Goal: Task Accomplishment & Management: Manage account settings

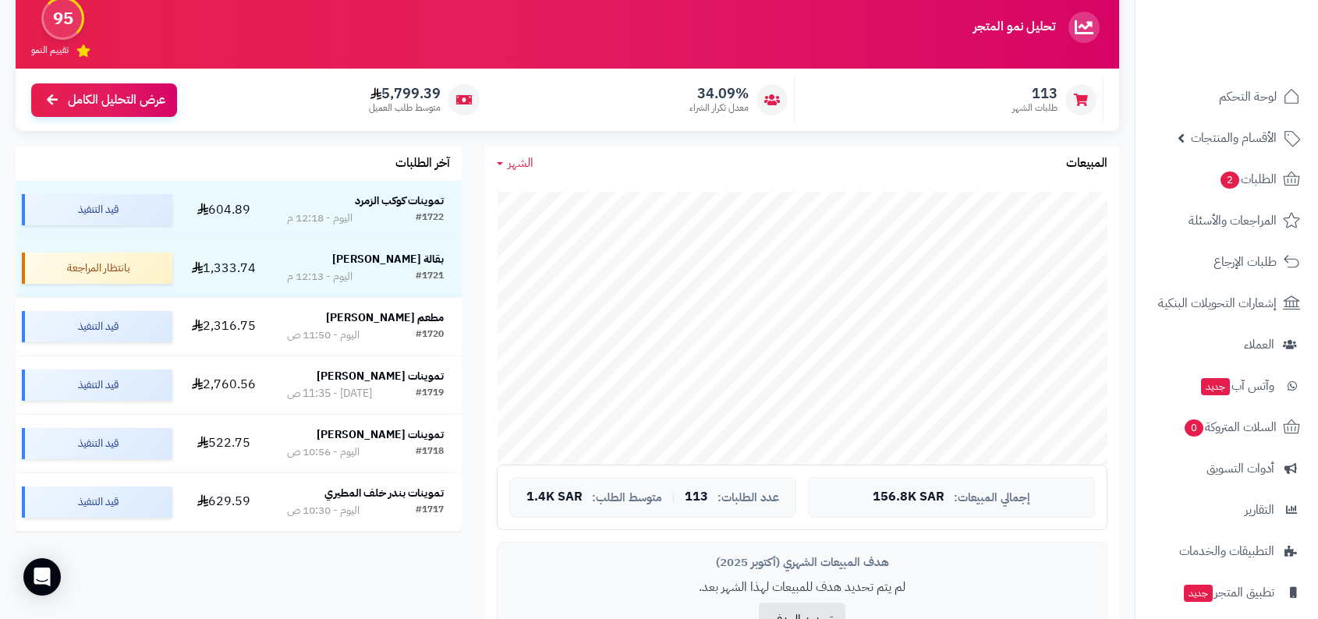
scroll to position [145, 0]
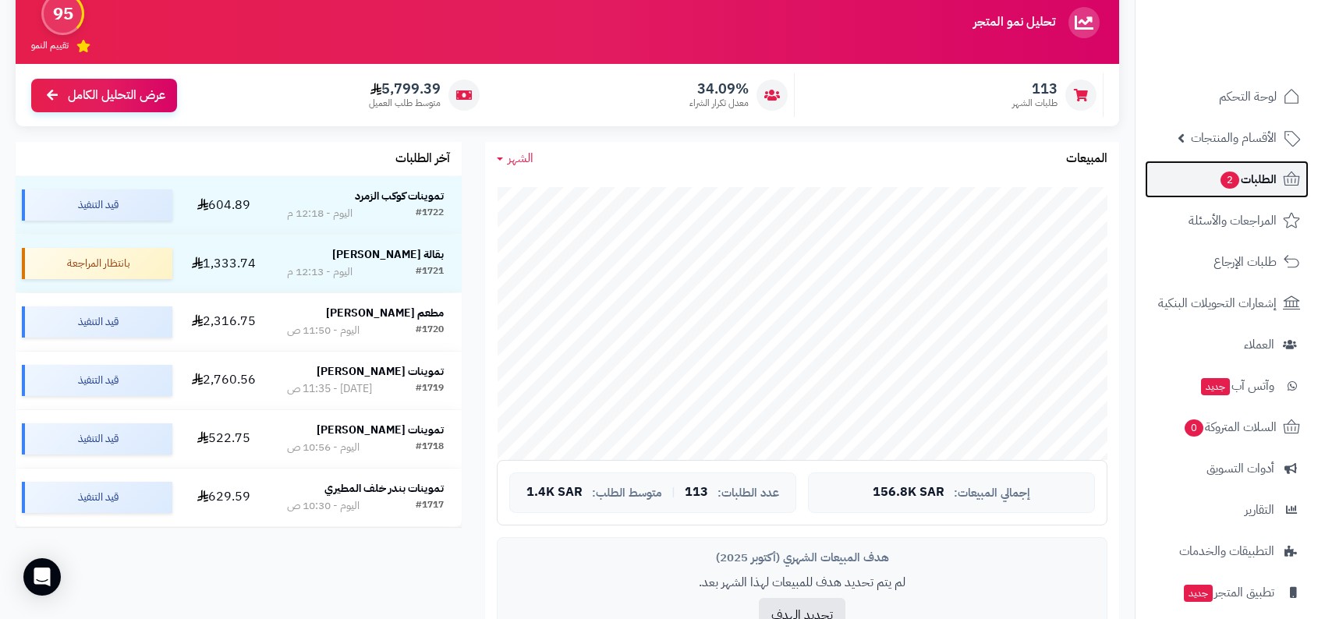
click at [1236, 181] on span "2" at bounding box center [1231, 180] width 20 height 17
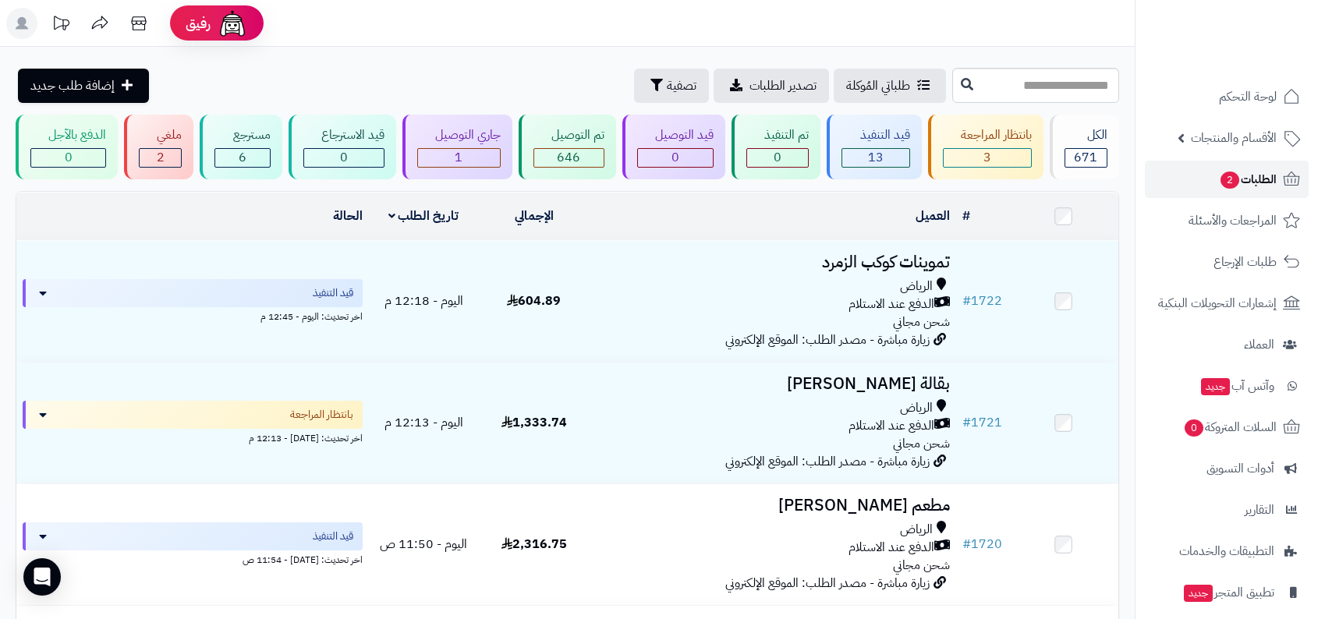
click at [1268, 178] on span "الطلبات 2" at bounding box center [1248, 179] width 58 height 22
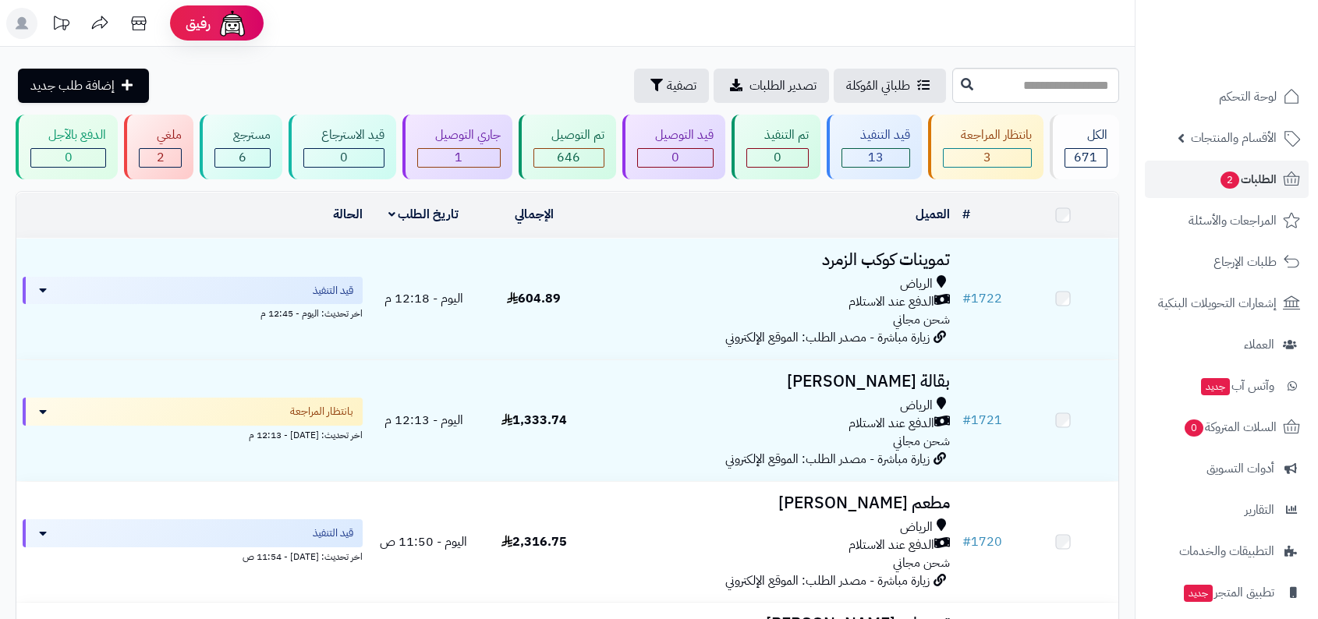
click at [891, 257] on h3 "تموينات كوكب الزمرد" at bounding box center [772, 260] width 355 height 18
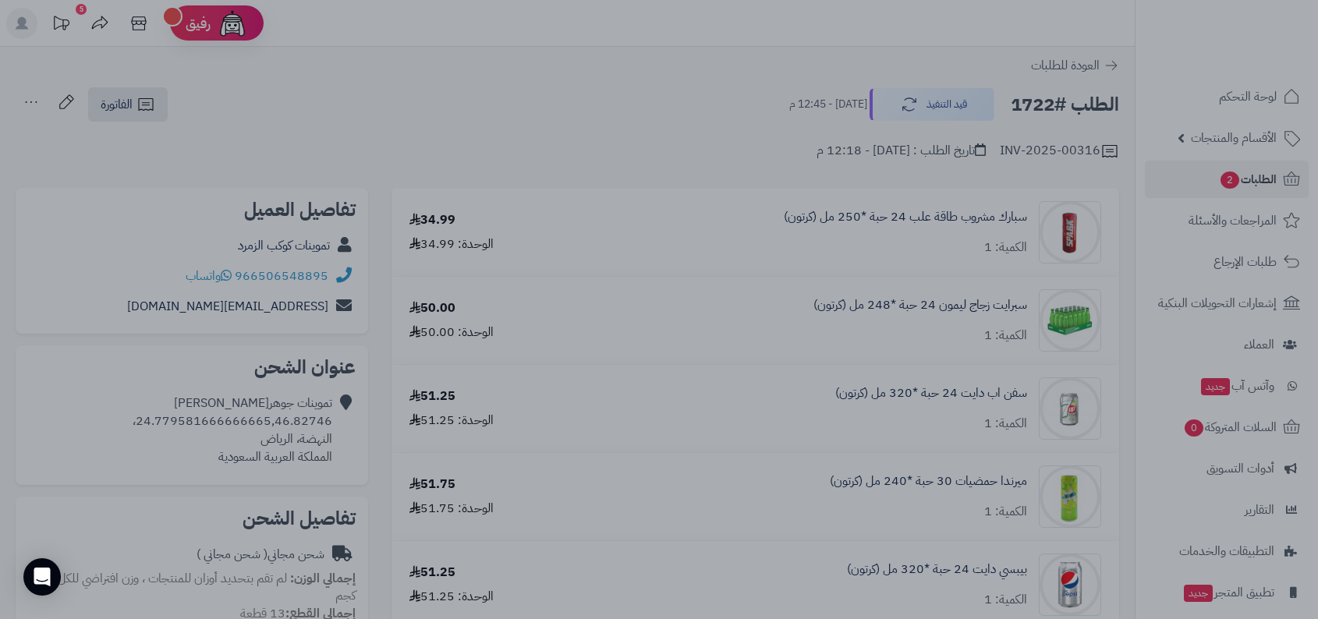
click at [570, 32] on div at bounding box center [659, 309] width 1318 height 619
